Goal: Task Accomplishment & Management: Manage account settings

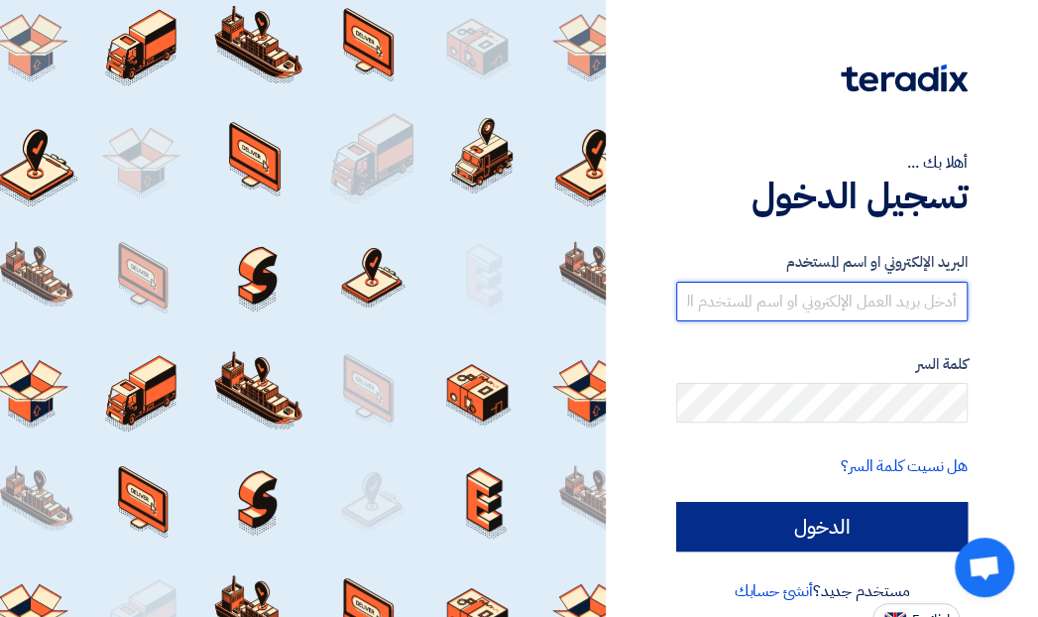
type input "[EMAIL_ADDRESS][DOMAIN_NAME]"
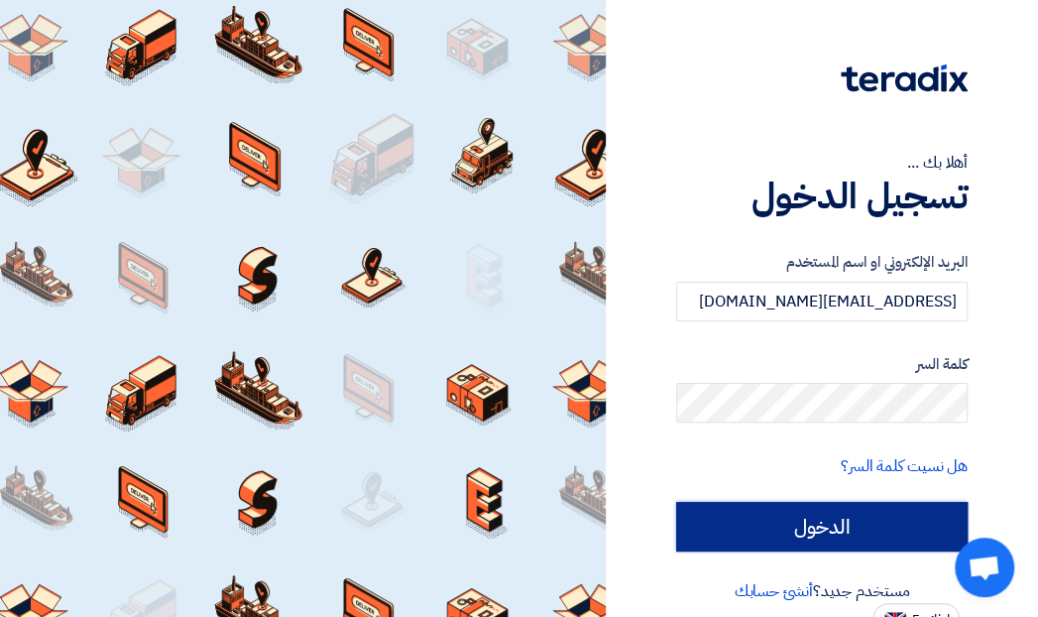
click at [807, 531] on input "الدخول" at bounding box center [822, 527] width 292 height 50
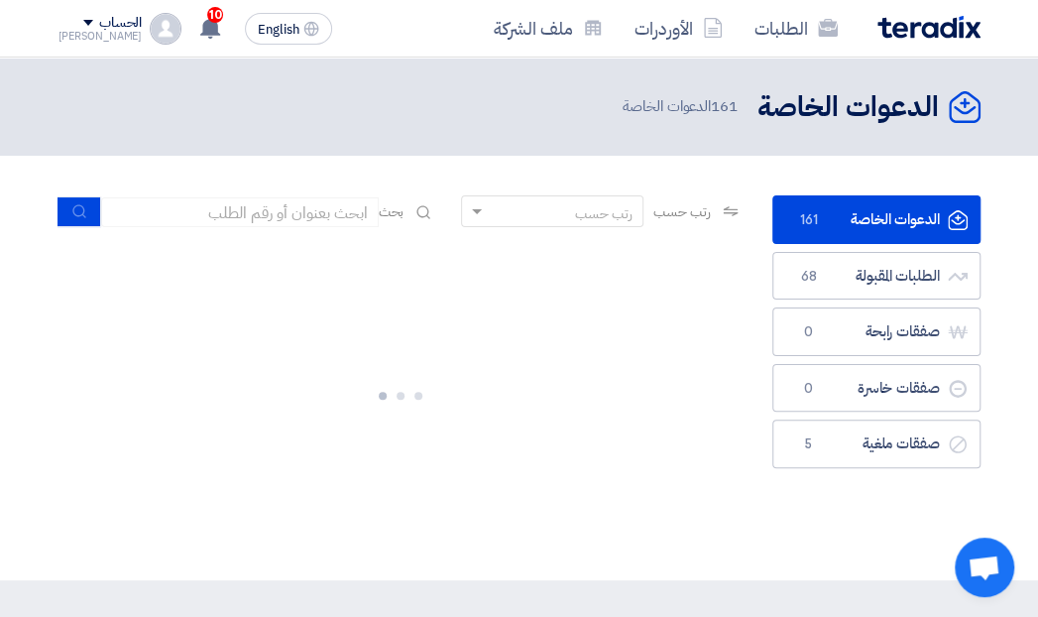
click at [834, 225] on link "الدعوات الخاصة الدعوات الخاصة 161" at bounding box center [877, 219] width 208 height 49
click at [835, 224] on link "الدعوات الخاصة الدعوات الخاصة 161" at bounding box center [877, 219] width 208 height 49
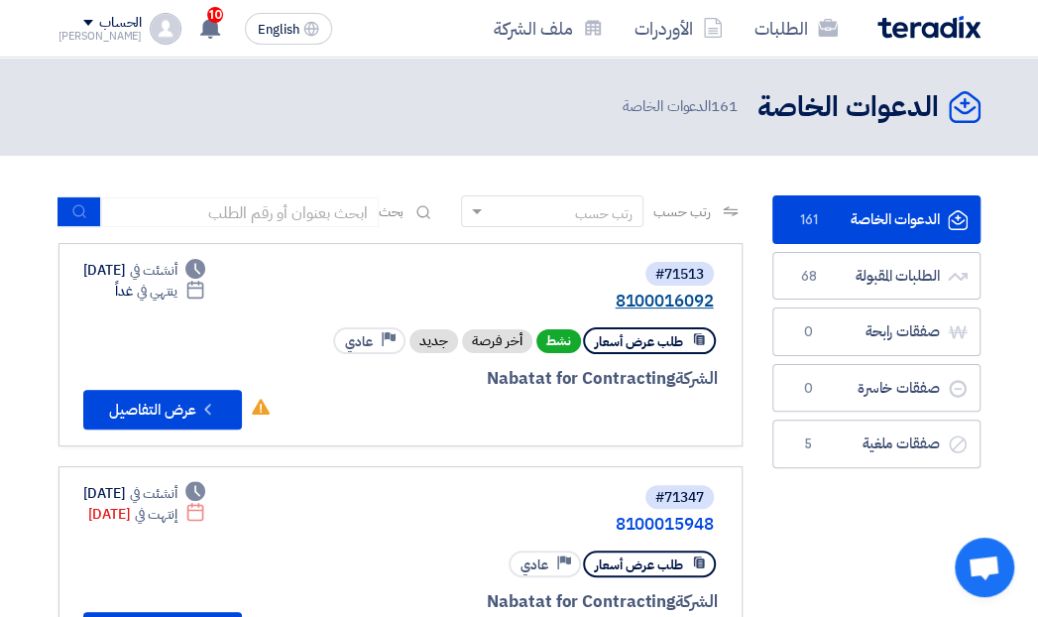
click at [640, 297] on link "8100016092" at bounding box center [515, 302] width 397 height 18
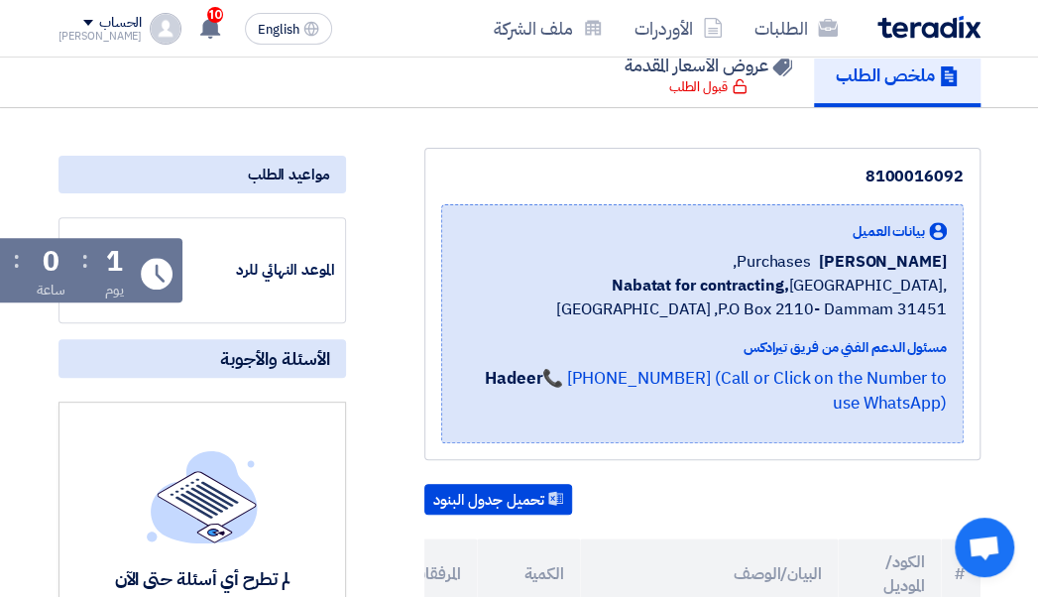
scroll to position [121, 0]
